Goal: Check status: Check status

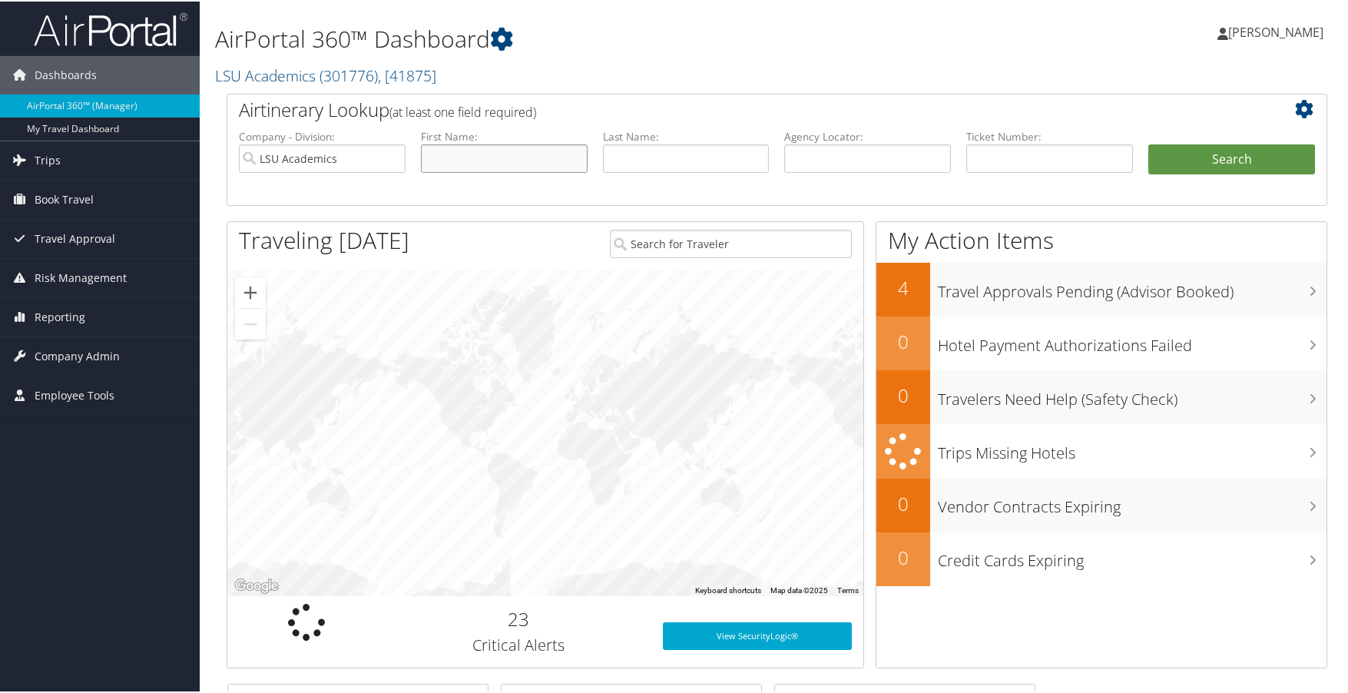
click at [503, 160] on input "text" at bounding box center [504, 157] width 167 height 28
type input "[PERSON_NAME]"
click at [1148, 143] on button "Search" at bounding box center [1231, 158] width 167 height 31
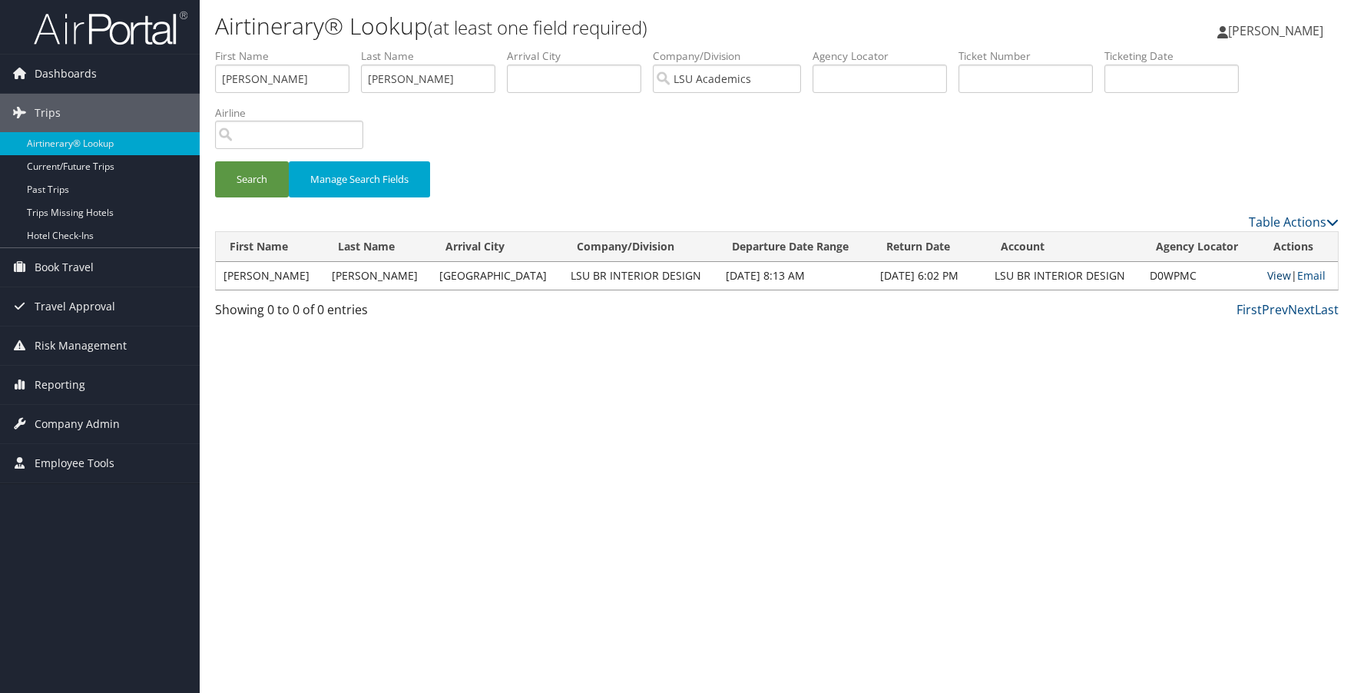
click at [1267, 276] on link "View" at bounding box center [1279, 275] width 24 height 15
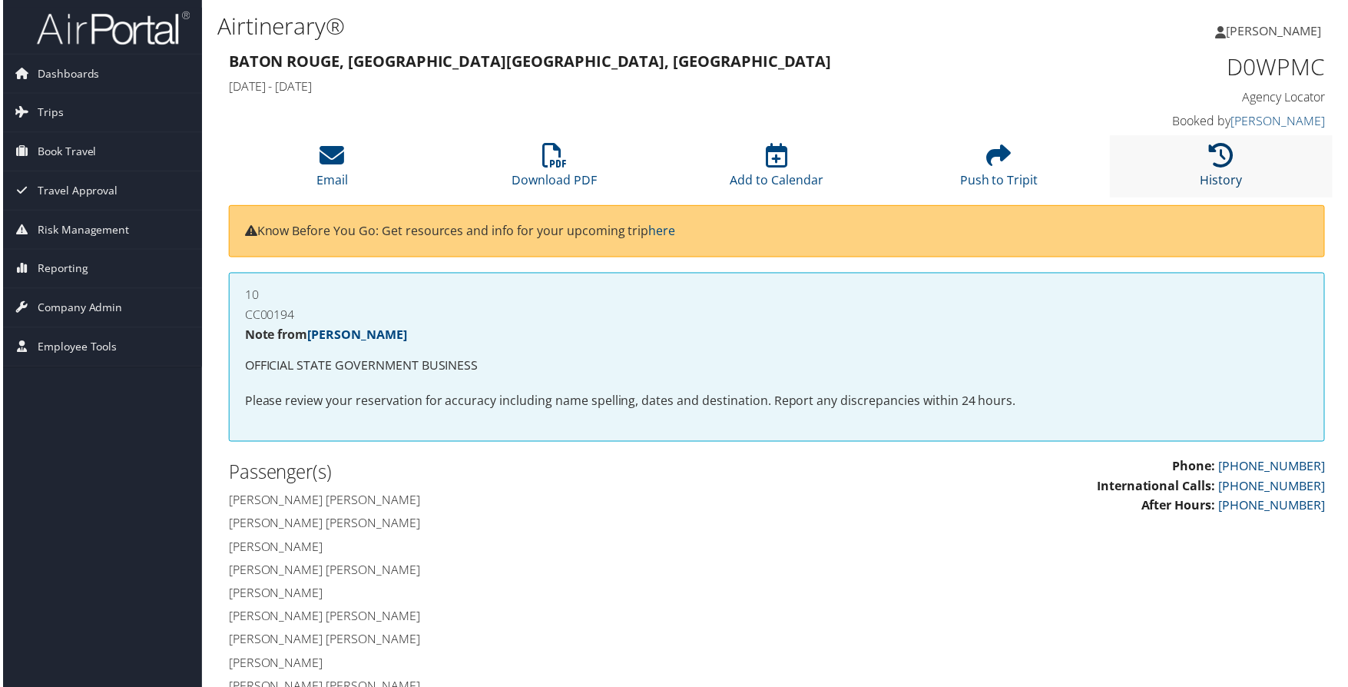
click at [1218, 178] on link "History" at bounding box center [1223, 170] width 42 height 37
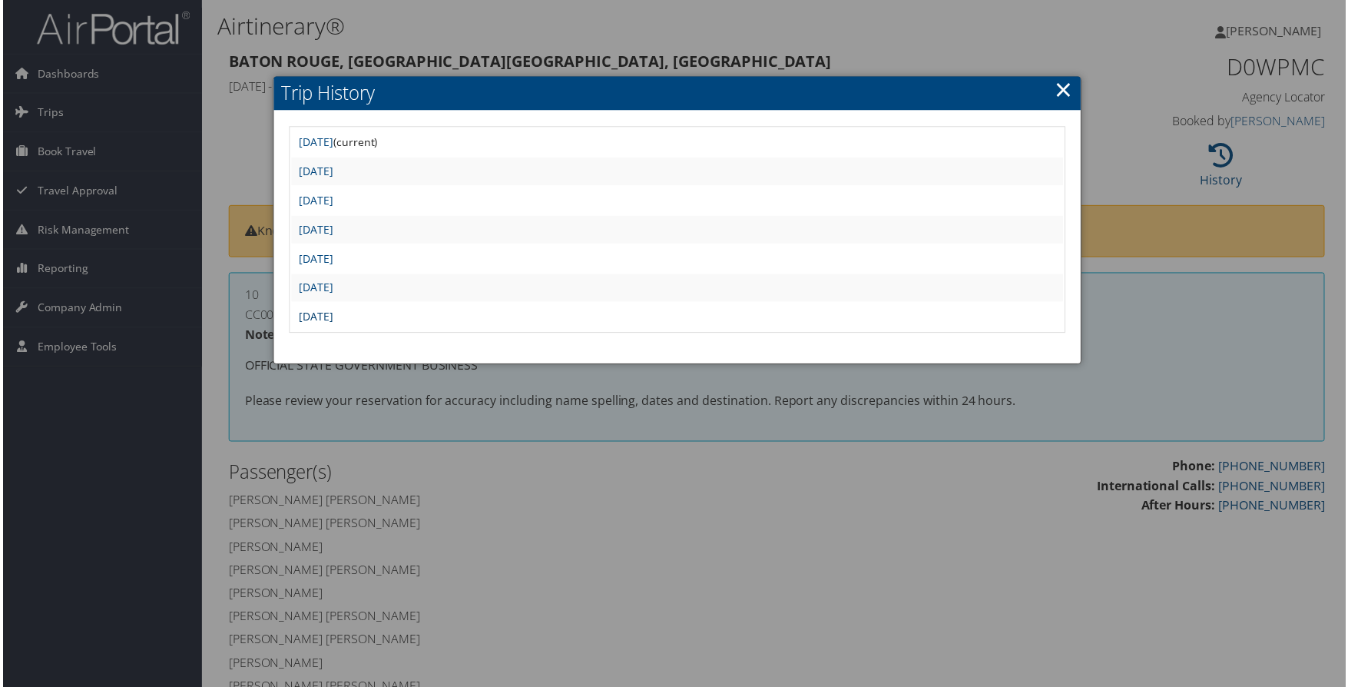
click at [332, 319] on link "Tue Aug 5 12:09:27 MDT 2025" at bounding box center [314, 317] width 35 height 15
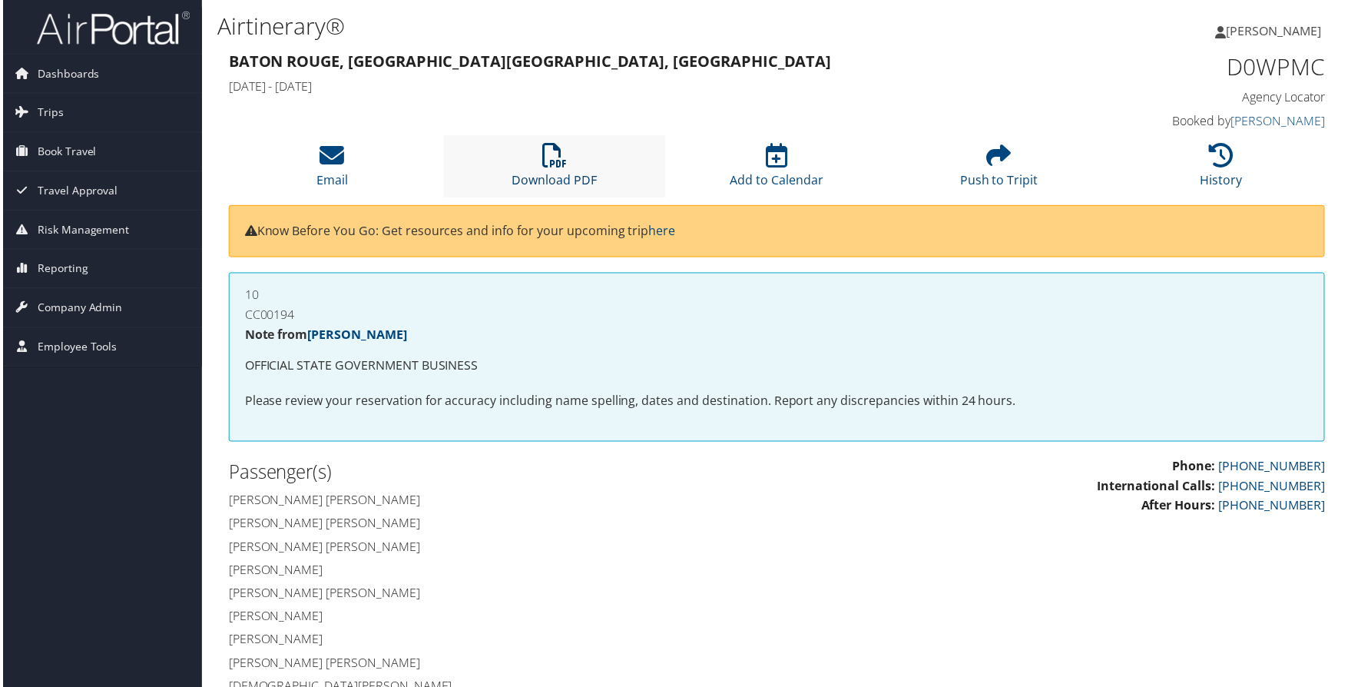
click at [561, 181] on link "Download PDF" at bounding box center [553, 170] width 85 height 37
